Goal: Find specific page/section: Find specific page/section

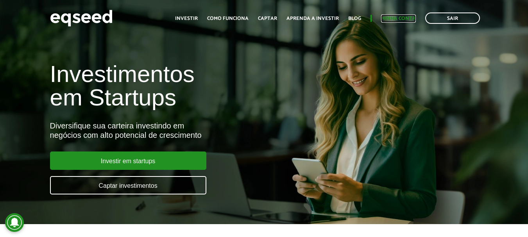
click at [400, 17] on link "Minha conta" at bounding box center [398, 18] width 35 height 5
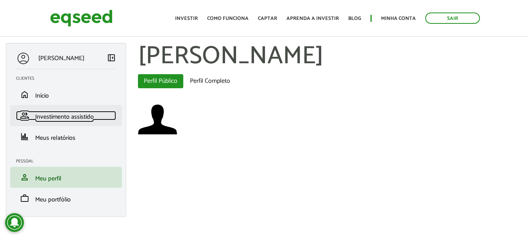
click at [43, 119] on span "Investimento assistido" at bounding box center [64, 117] width 59 height 11
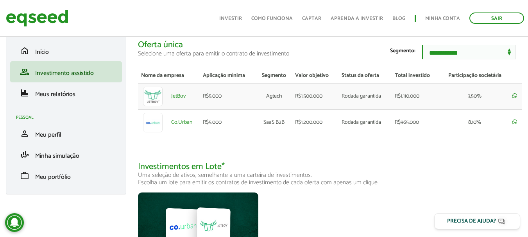
scroll to position [40, 0]
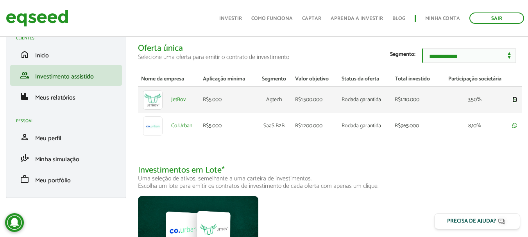
click at [516, 102] on icon at bounding box center [515, 99] width 5 height 5
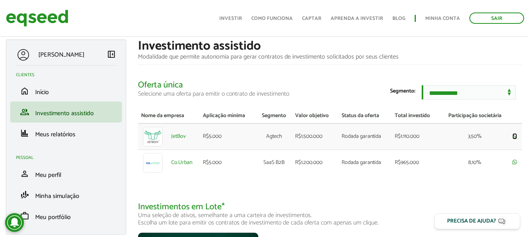
scroll to position [3, 0]
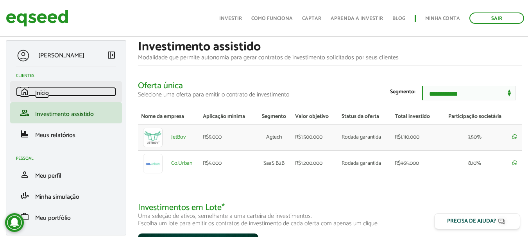
click at [41, 93] on span "Início" at bounding box center [42, 93] width 14 height 11
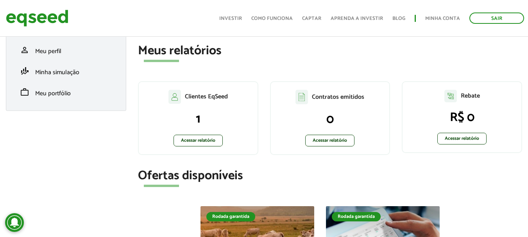
scroll to position [134, 0]
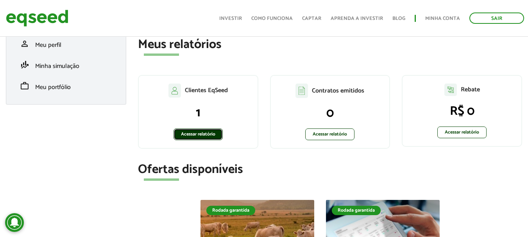
click at [194, 131] on link "Acessar relatório" at bounding box center [198, 135] width 49 height 12
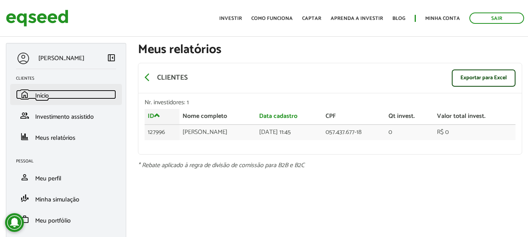
click at [41, 96] on span "Início" at bounding box center [42, 96] width 14 height 11
